Goal: Task Accomplishment & Management: Manage account settings

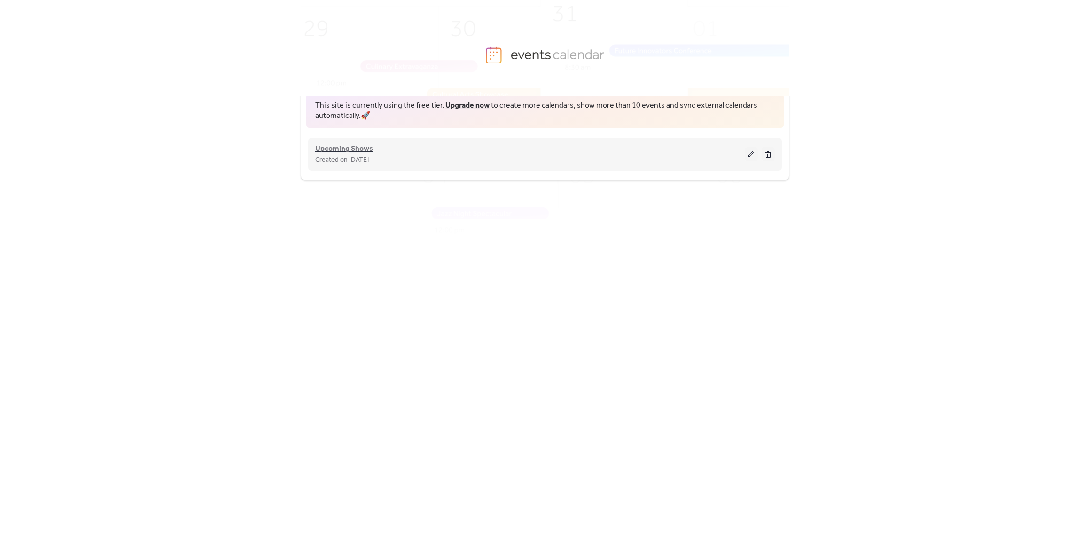
click at [350, 151] on span "Upcoming Shows" at bounding box center [344, 148] width 58 height 11
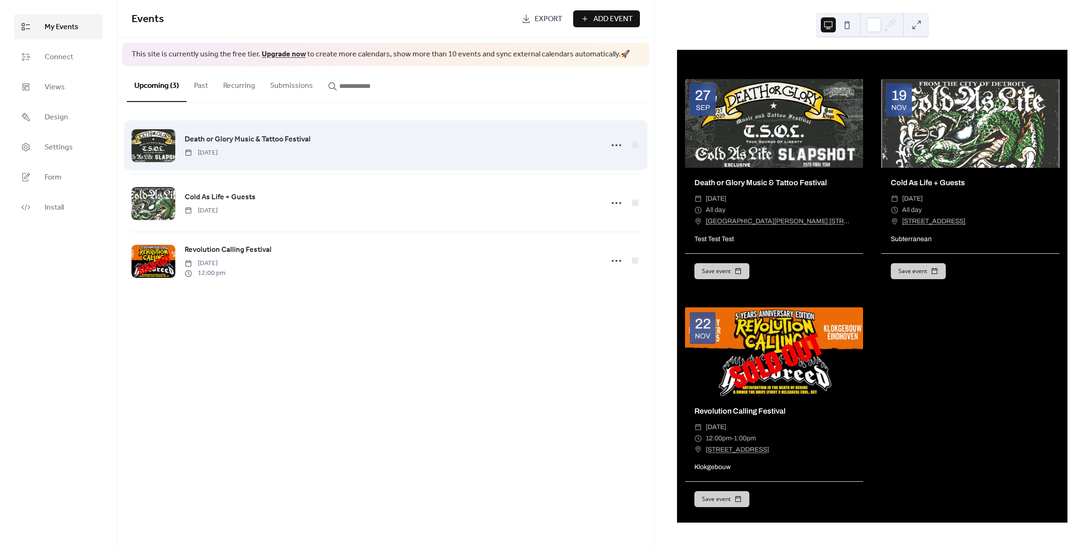
click at [301, 144] on span "Death or Glory Music & Tattoo Festival" at bounding box center [248, 139] width 126 height 11
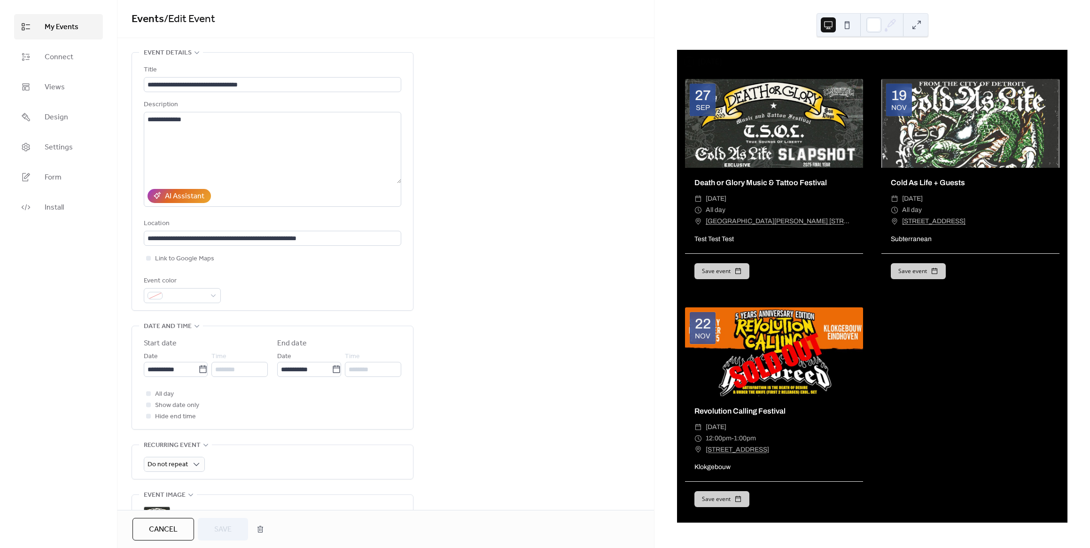
click at [159, 407] on span "Show date only" at bounding box center [177, 405] width 44 height 11
click at [149, 405] on div at bounding box center [148, 404] width 5 height 5
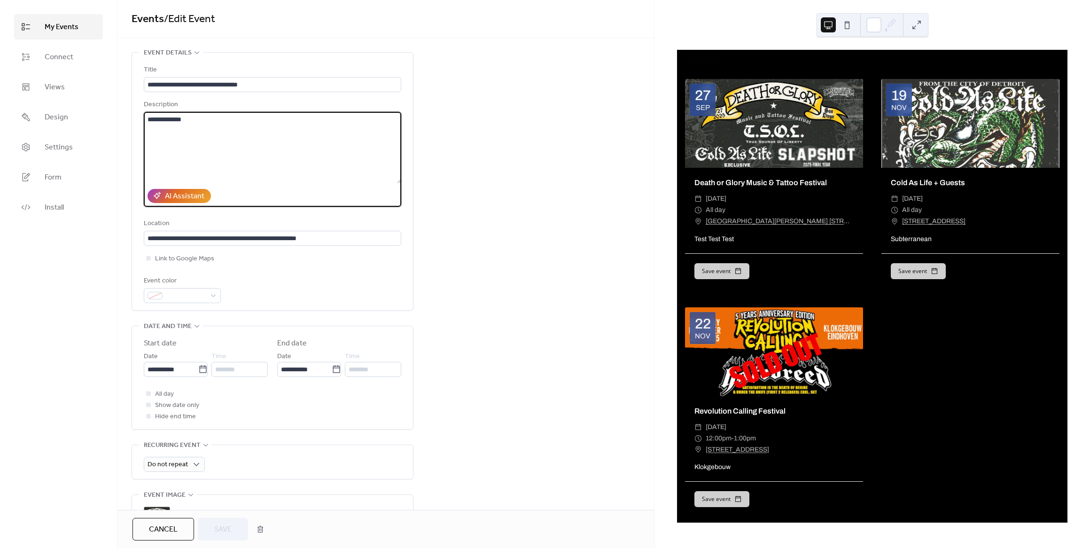
drag, startPoint x: 198, startPoint y: 120, endPoint x: 119, endPoint y: 119, distance: 78.9
click at [120, 115] on div "**********" at bounding box center [385, 354] width 536 height 605
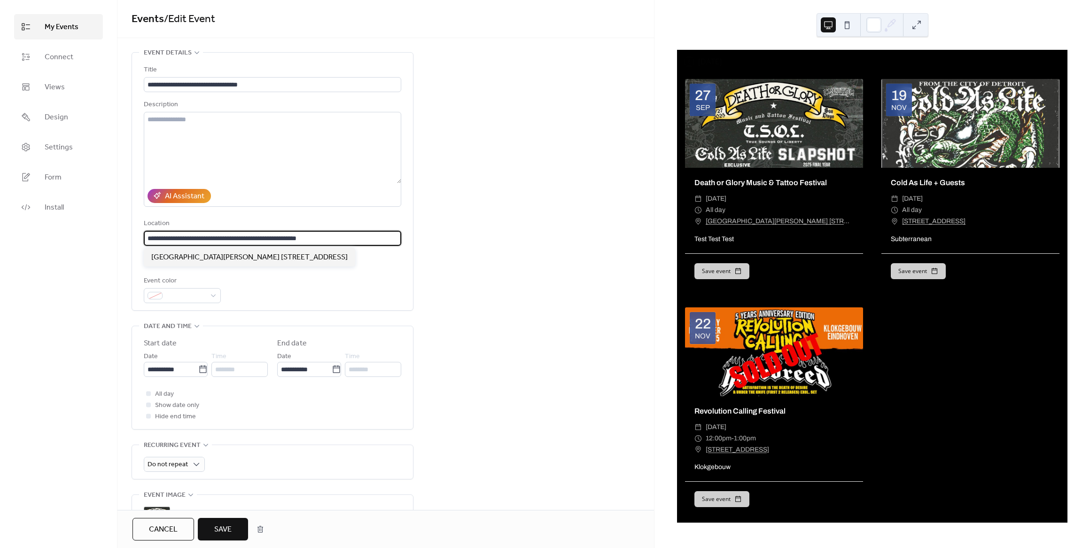
drag, startPoint x: 225, startPoint y: 237, endPoint x: 131, endPoint y: 239, distance: 94.4
click at [131, 239] on div "**********" at bounding box center [385, 354] width 536 height 605
click at [230, 119] on textarea at bounding box center [272, 147] width 257 height 71
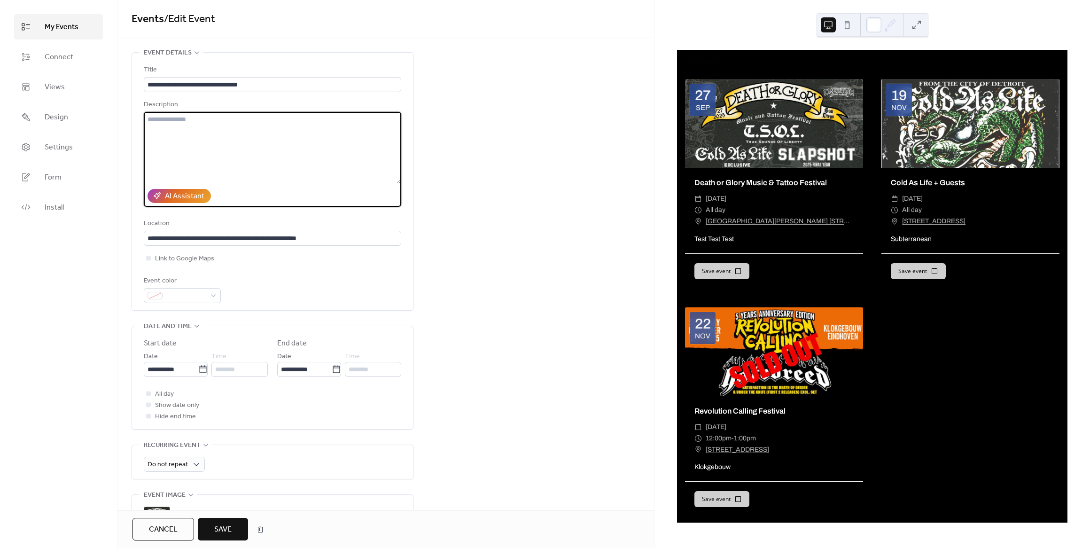
paste textarea "**********"
type textarea "**********"
click at [474, 201] on div "**********" at bounding box center [385, 354] width 536 height 605
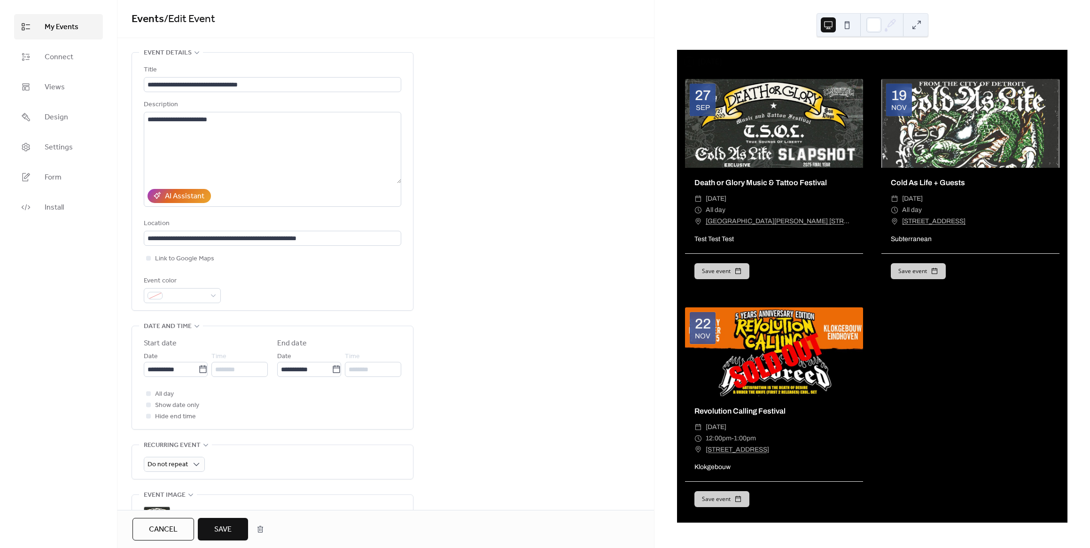
click at [147, 405] on div at bounding box center [148, 404] width 5 height 5
click at [227, 527] on span "Save" at bounding box center [222, 529] width 17 height 11
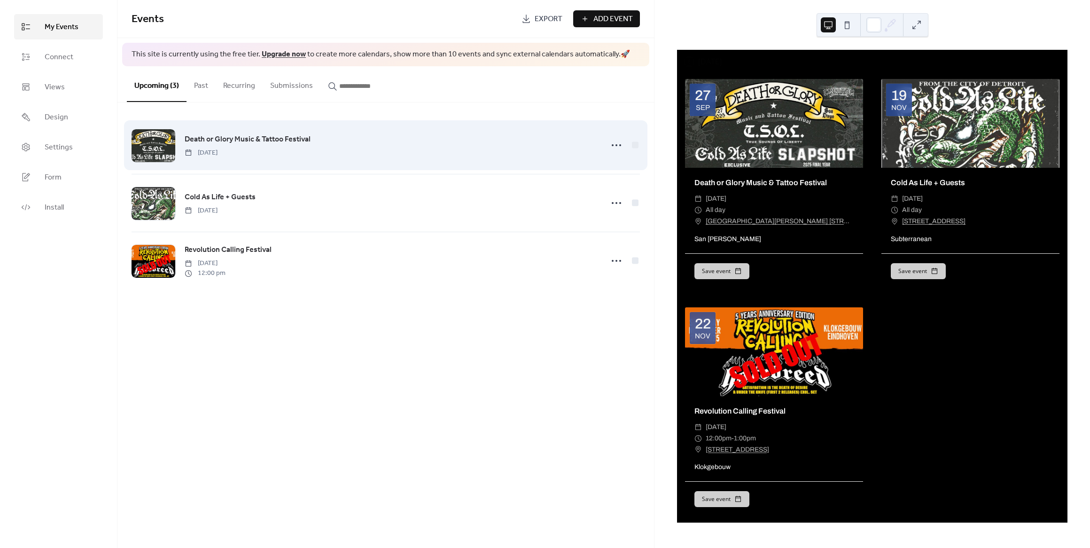
click at [245, 139] on span "Death or Glory Music & Tattoo Festival" at bounding box center [248, 139] width 126 height 11
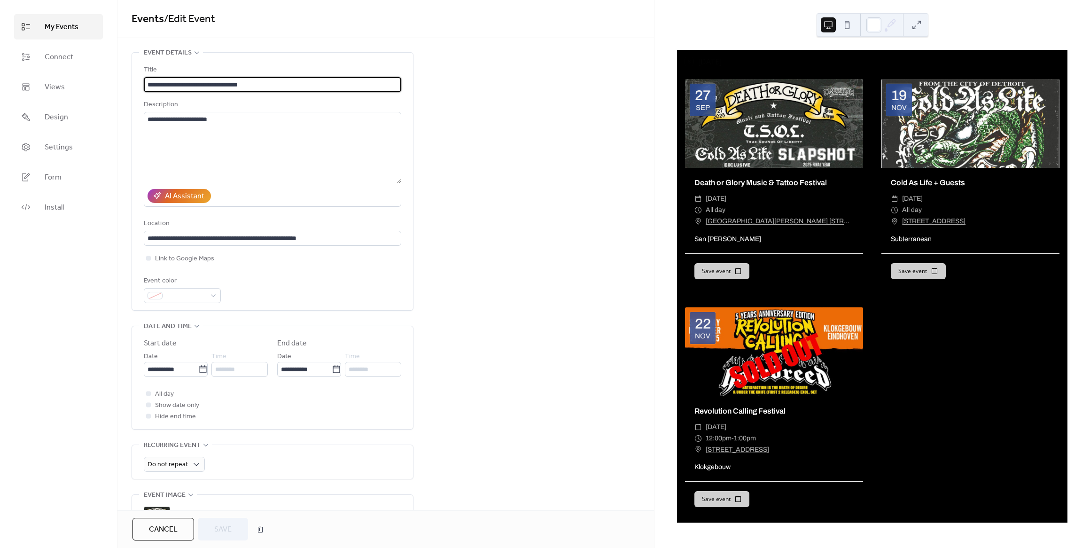
click at [149, 405] on div at bounding box center [148, 404] width 5 height 5
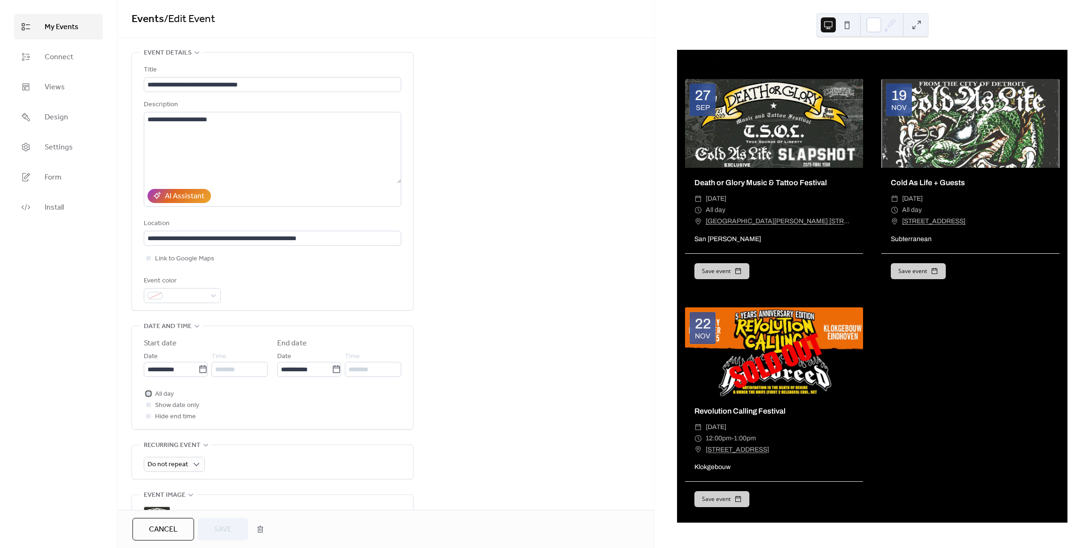
click at [149, 392] on icon at bounding box center [148, 393] width 3 height 3
click at [172, 403] on span "Show date only" at bounding box center [177, 405] width 44 height 11
click at [234, 409] on div "All day Show date only Hide end time" at bounding box center [272, 405] width 257 height 34
click at [223, 527] on span "Save" at bounding box center [222, 529] width 17 height 11
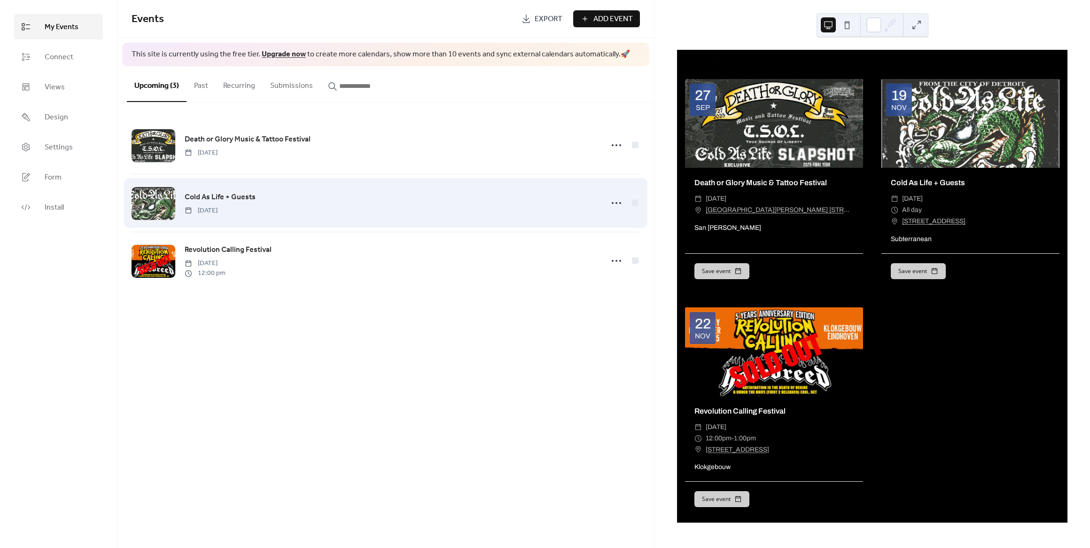
click at [232, 194] on span "Cold As Life + Guests" at bounding box center [220, 197] width 71 height 11
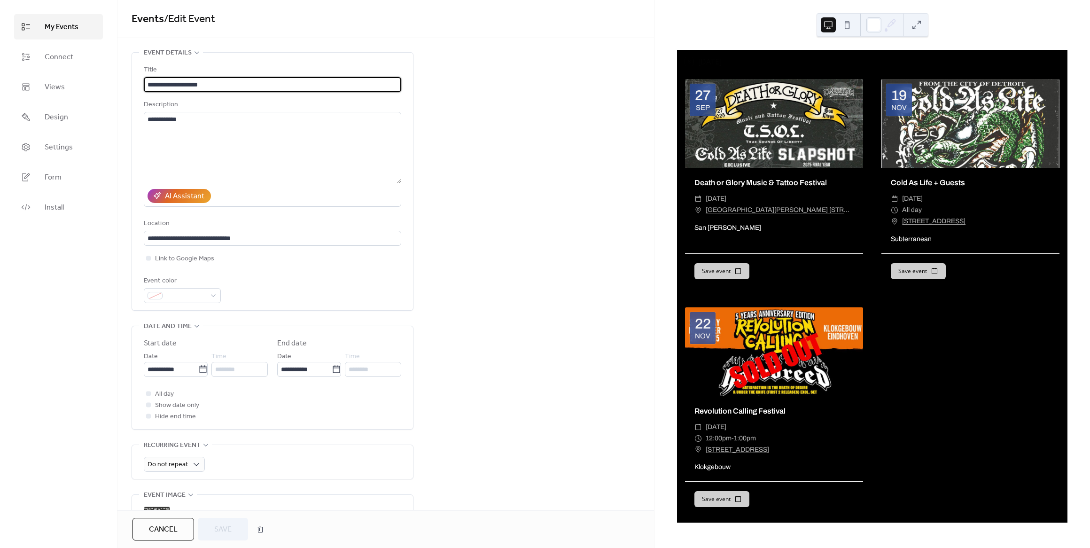
click at [163, 405] on span "Show date only" at bounding box center [177, 405] width 44 height 11
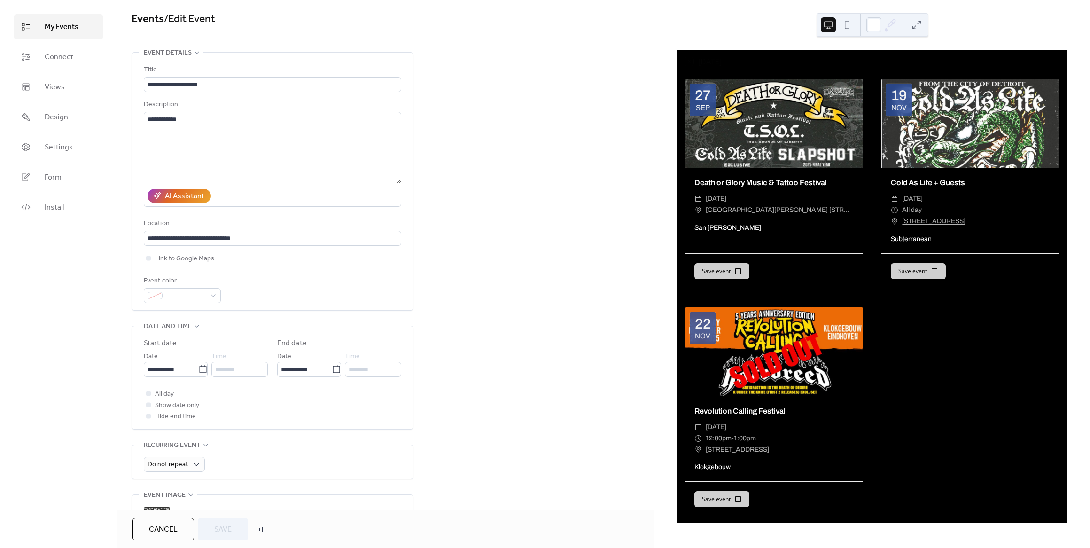
click at [148, 405] on div at bounding box center [148, 404] width 5 height 5
click at [151, 394] on div at bounding box center [148, 392] width 9 height 9
click at [148, 403] on div at bounding box center [148, 404] width 5 height 5
click at [216, 527] on span "Save" at bounding box center [222, 529] width 17 height 11
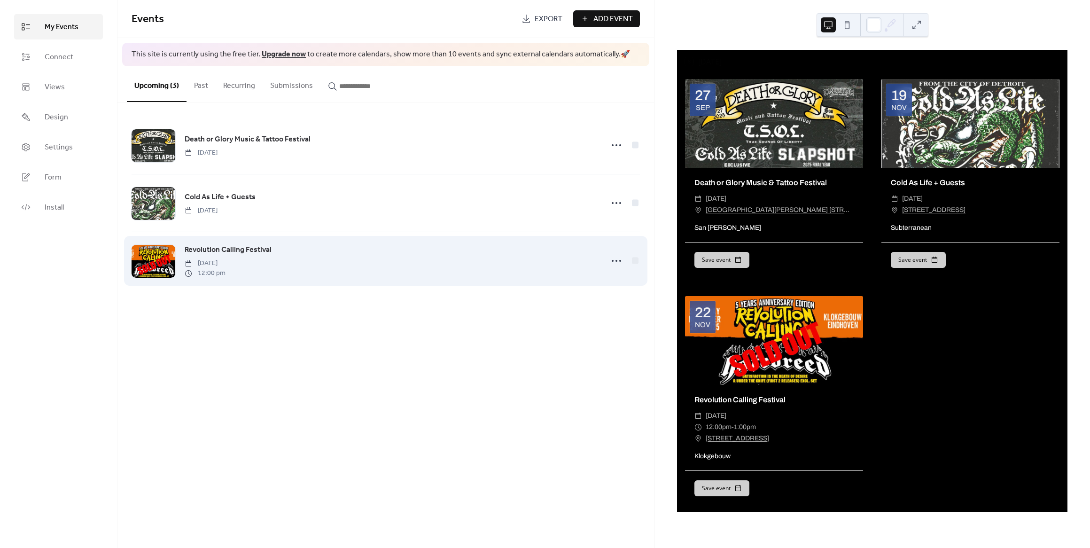
click at [217, 252] on span "Revolution Calling Festival" at bounding box center [228, 249] width 87 height 11
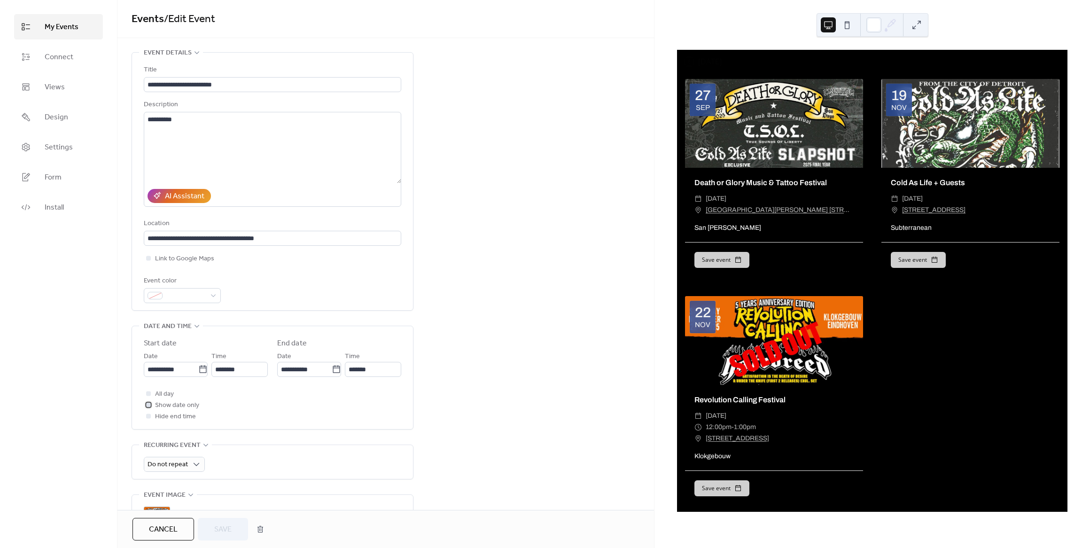
click at [151, 405] on div at bounding box center [148, 404] width 9 height 9
click at [221, 530] on span "Save" at bounding box center [222, 529] width 17 height 11
